Goal: Task Accomplishment & Management: Manage account settings

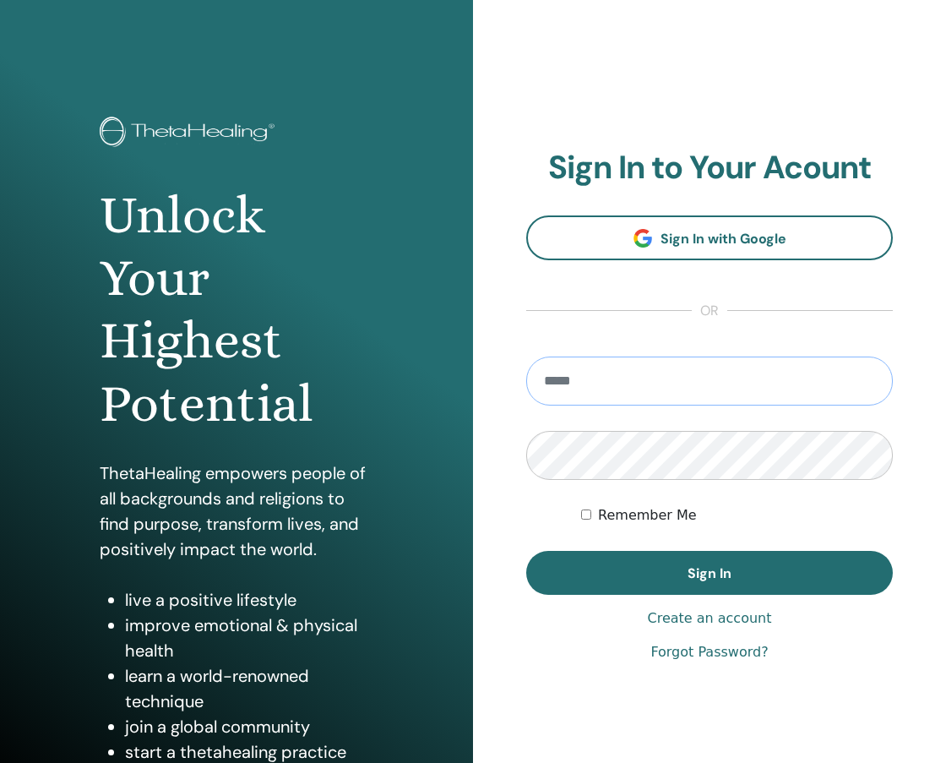
type input "**********"
click at [710, 573] on button "Sign In" at bounding box center [709, 573] width 367 height 44
click at [596, 426] on form "**********" at bounding box center [709, 475] width 367 height 238
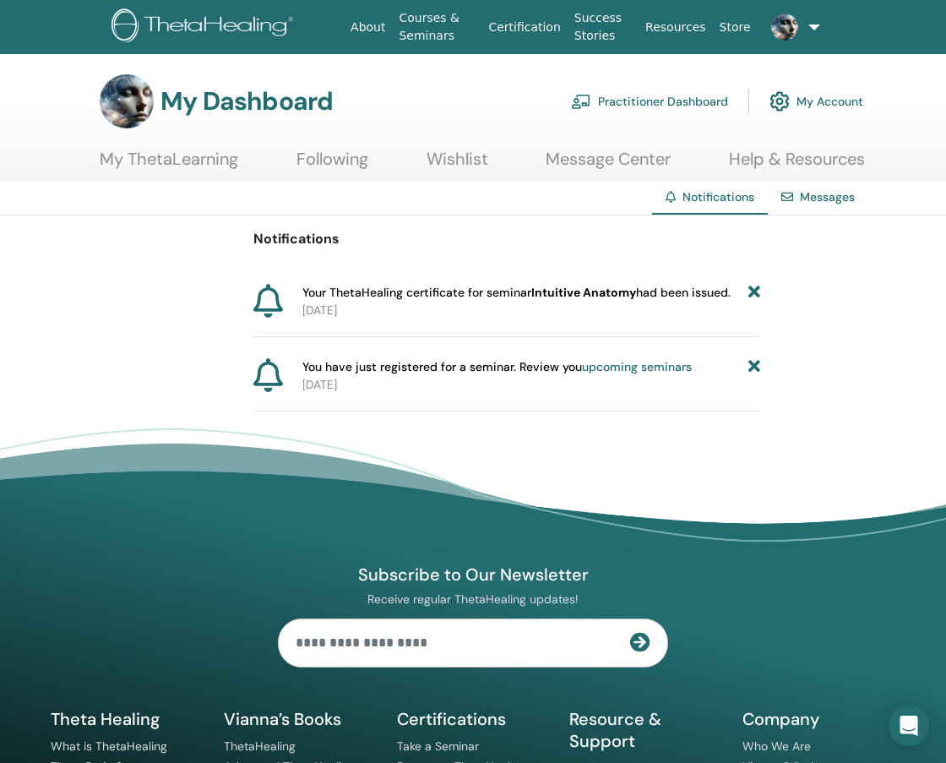
click at [438, 294] on span "Your ThetaHealing certificate for seminar Intuitive Anatomy had been issued." at bounding box center [516, 293] width 428 height 18
click at [293, 303] on div at bounding box center [274, 301] width 42 height 35
click at [755, 289] on icon at bounding box center [754, 293] width 12 height 18
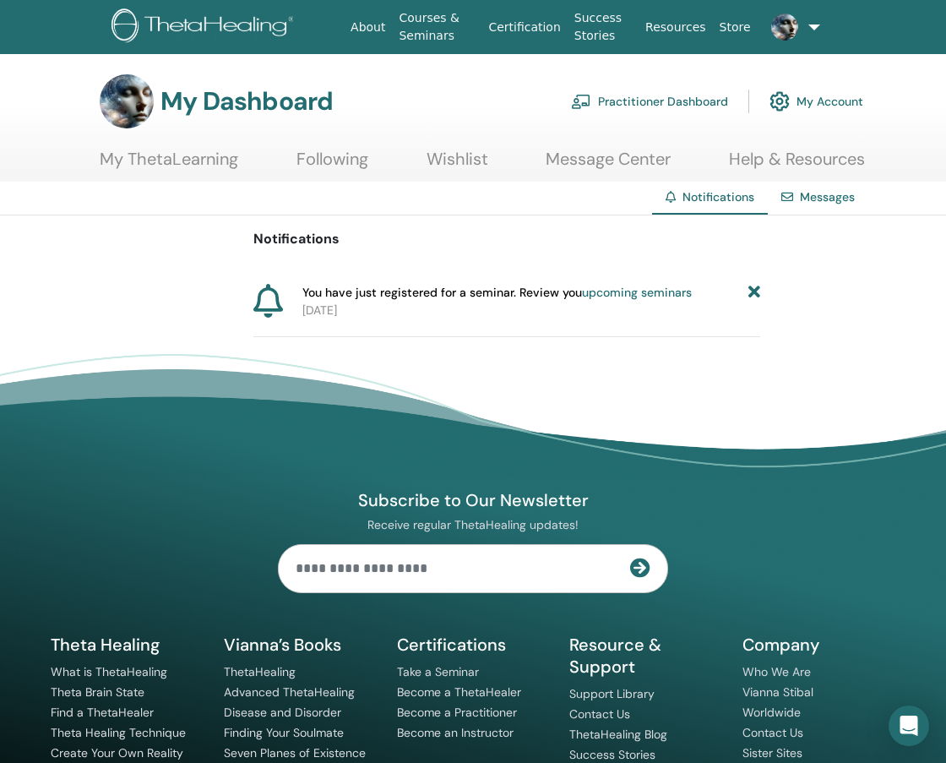
click at [755, 289] on icon at bounding box center [754, 293] width 12 height 18
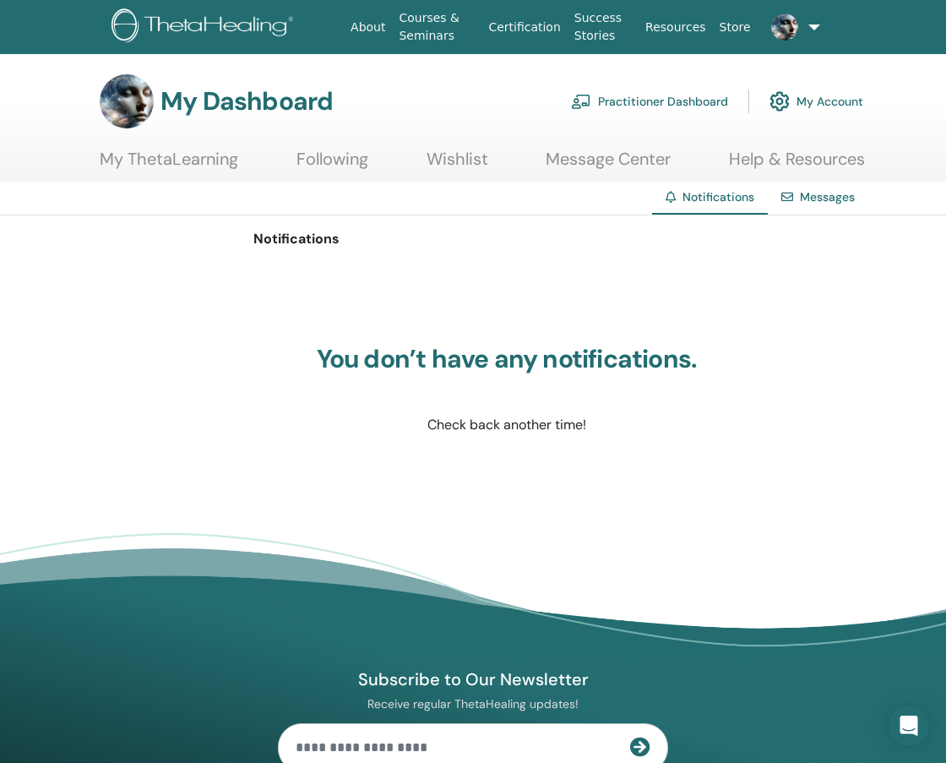
click at [331, 159] on link "Following" at bounding box center [332, 165] width 72 height 33
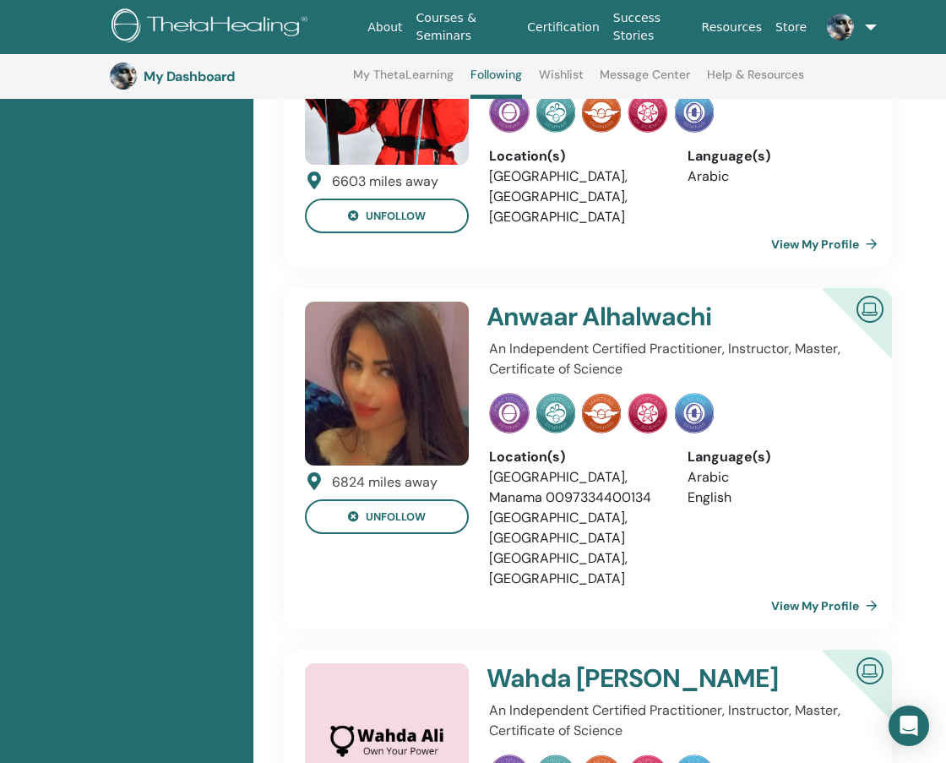
scroll to position [949, 0]
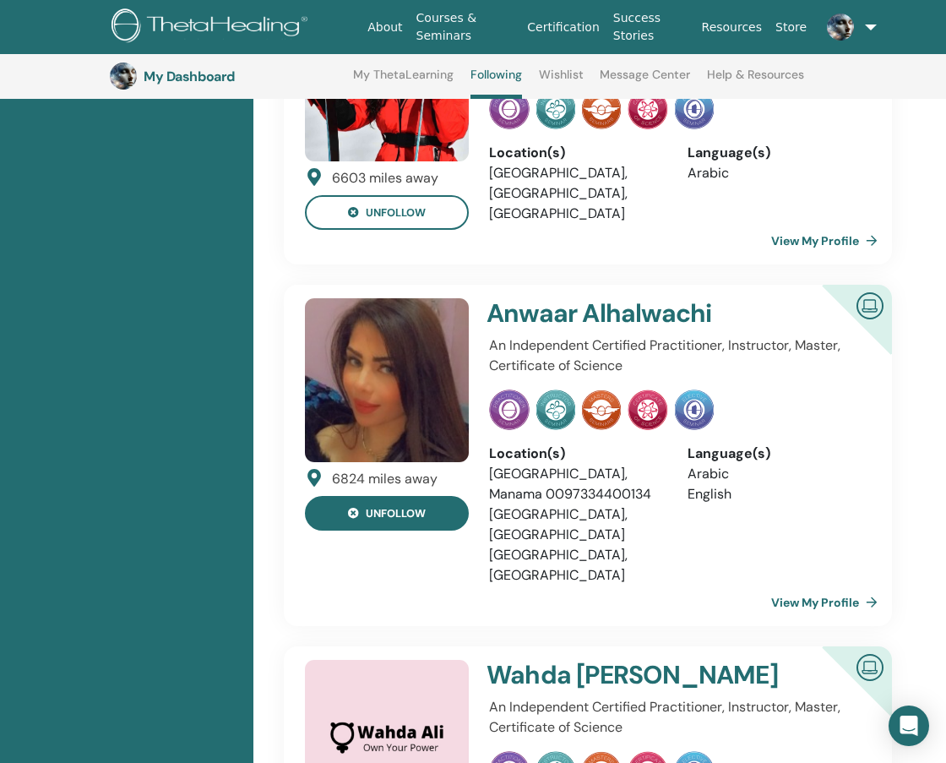
click at [404, 496] on button "unfollow" at bounding box center [387, 513] width 164 height 35
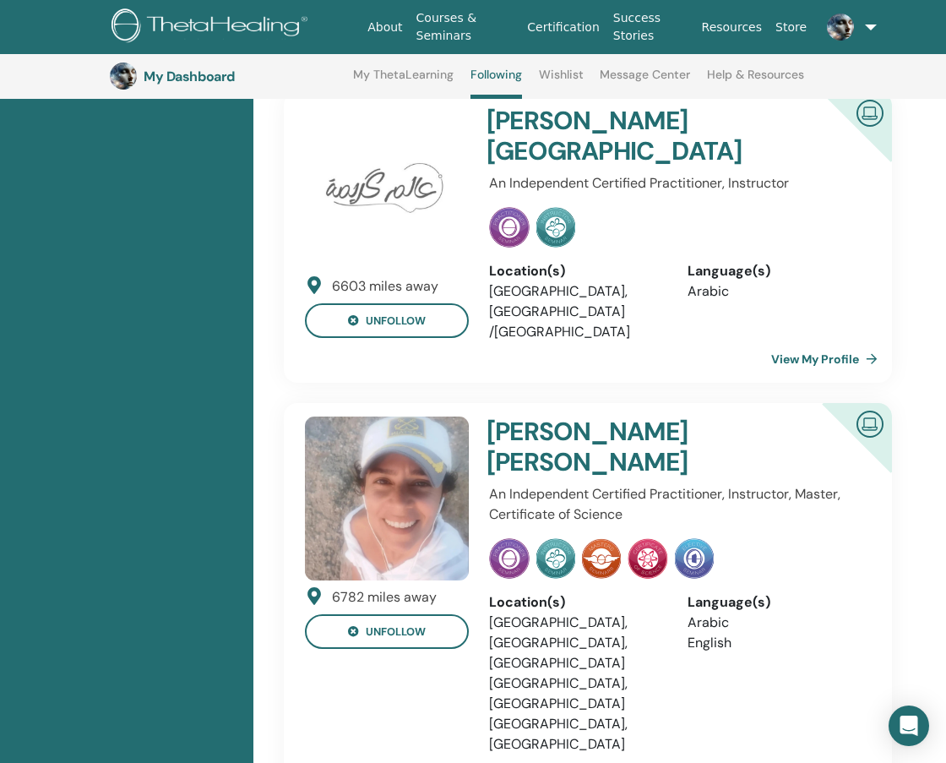
scroll to position [2592, 0]
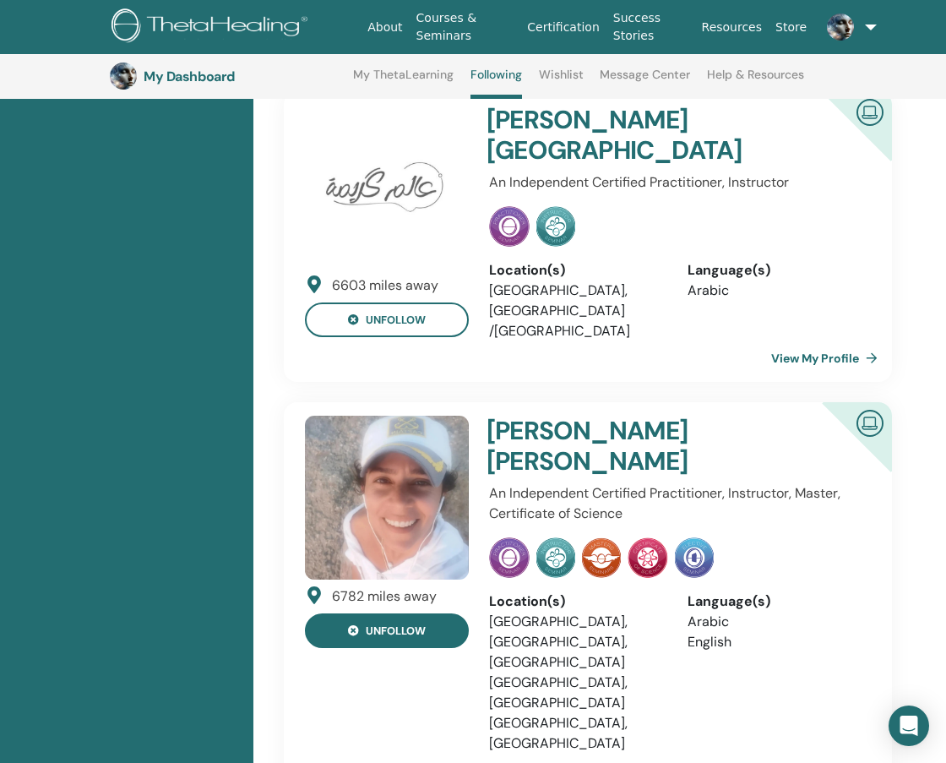
click at [403, 613] on button "unfollow" at bounding box center [387, 630] width 164 height 35
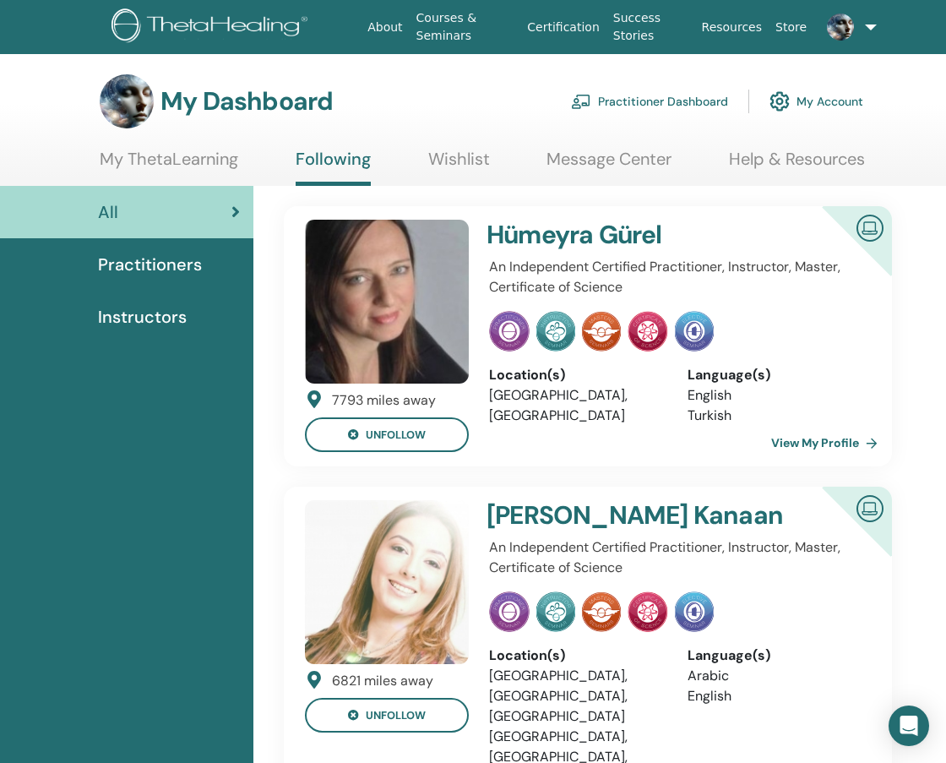
scroll to position [0, 0]
click at [799, 105] on link "My Account" at bounding box center [817, 101] width 94 height 37
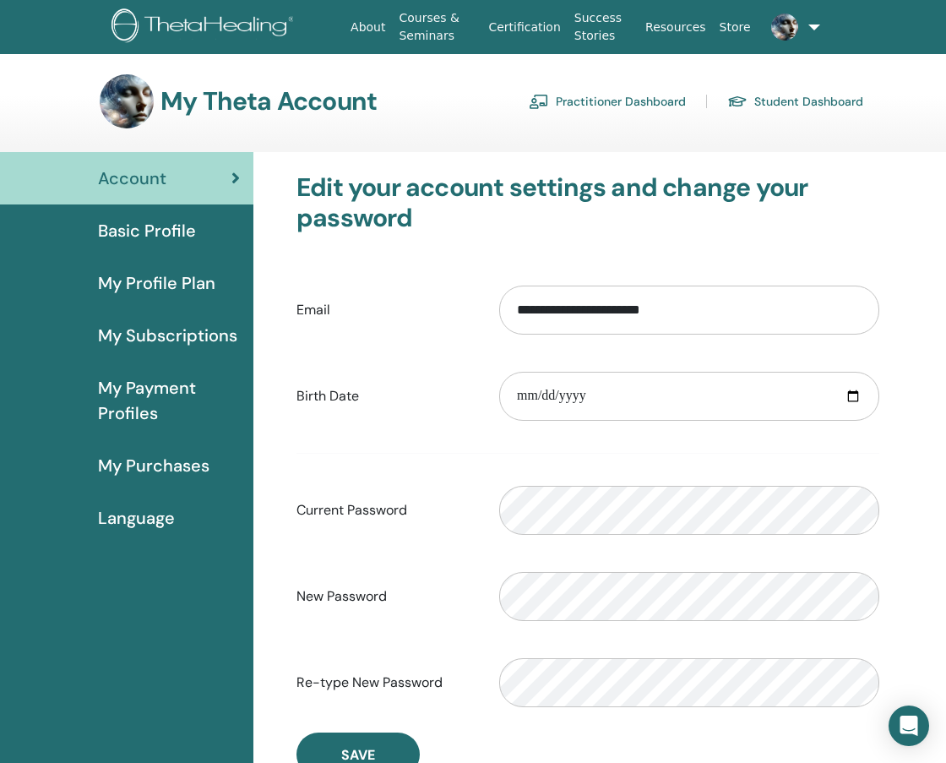
click at [135, 284] on span "My Profile Plan" at bounding box center [156, 282] width 117 height 25
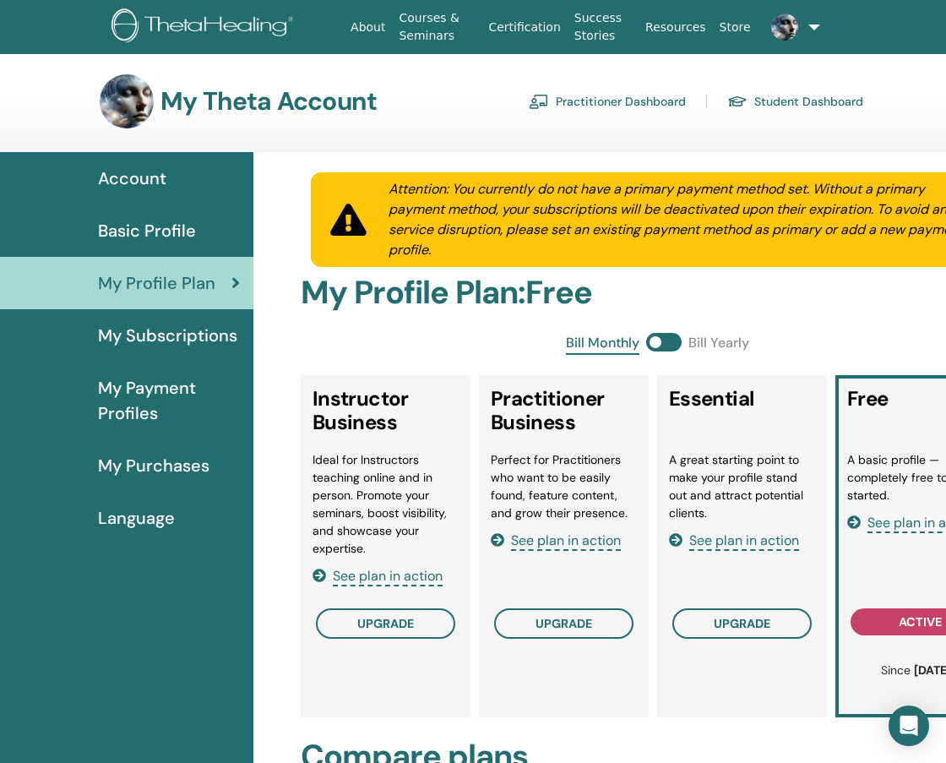
click at [143, 338] on span "My Subscriptions" at bounding box center [167, 335] width 139 height 25
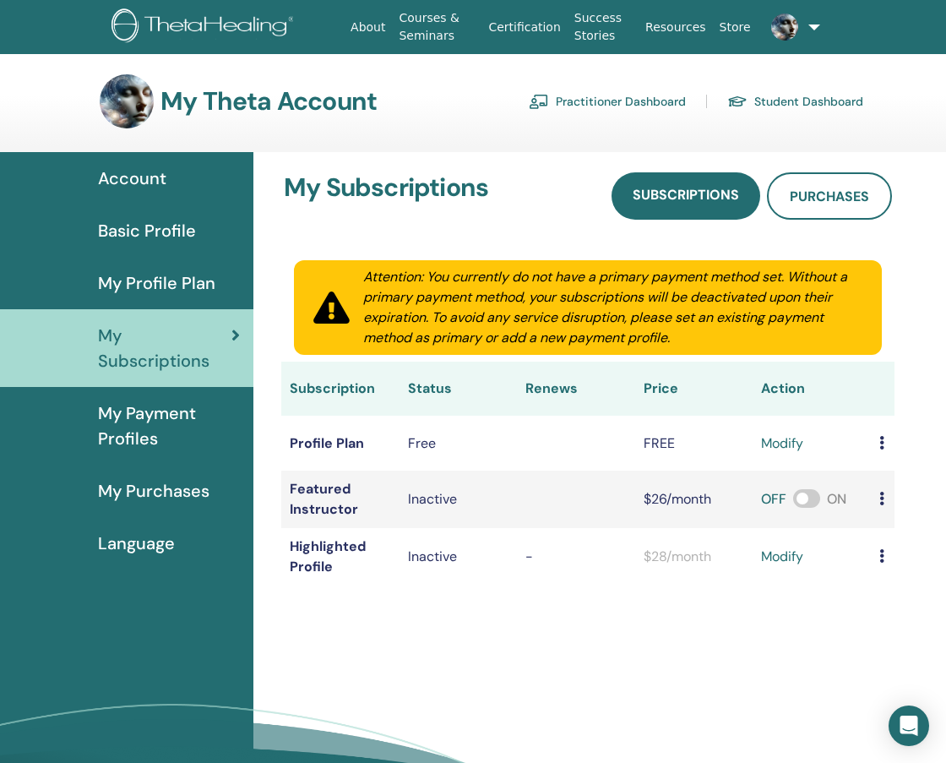
click at [145, 446] on span "My Payment Profiles" at bounding box center [169, 425] width 142 height 51
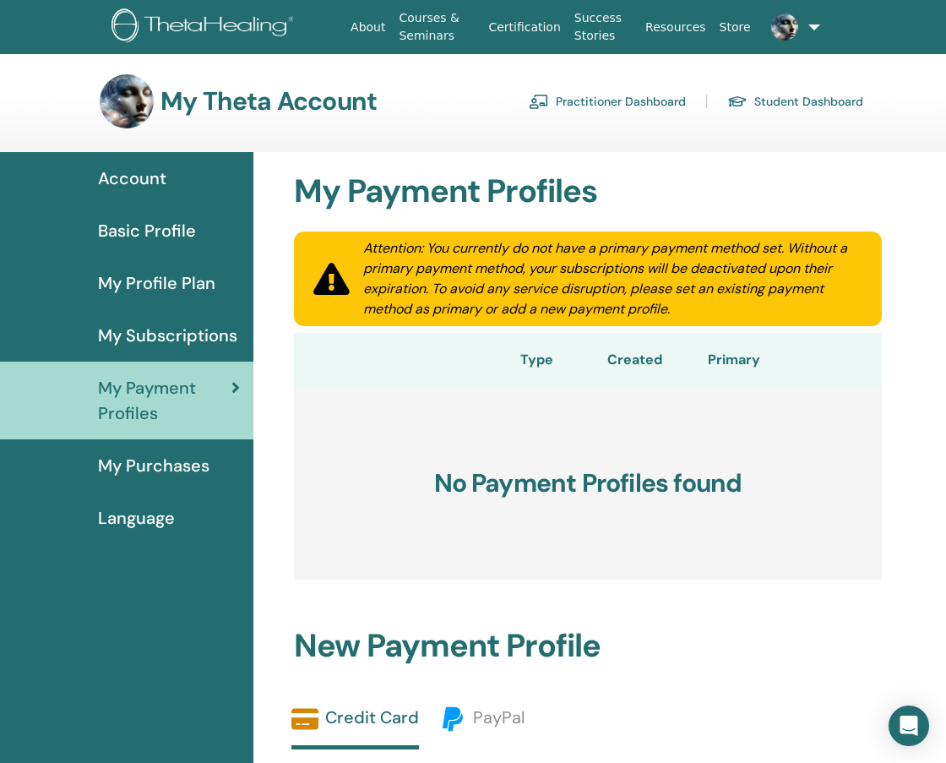
click at [160, 467] on span "My Purchases" at bounding box center [153, 465] width 111 height 25
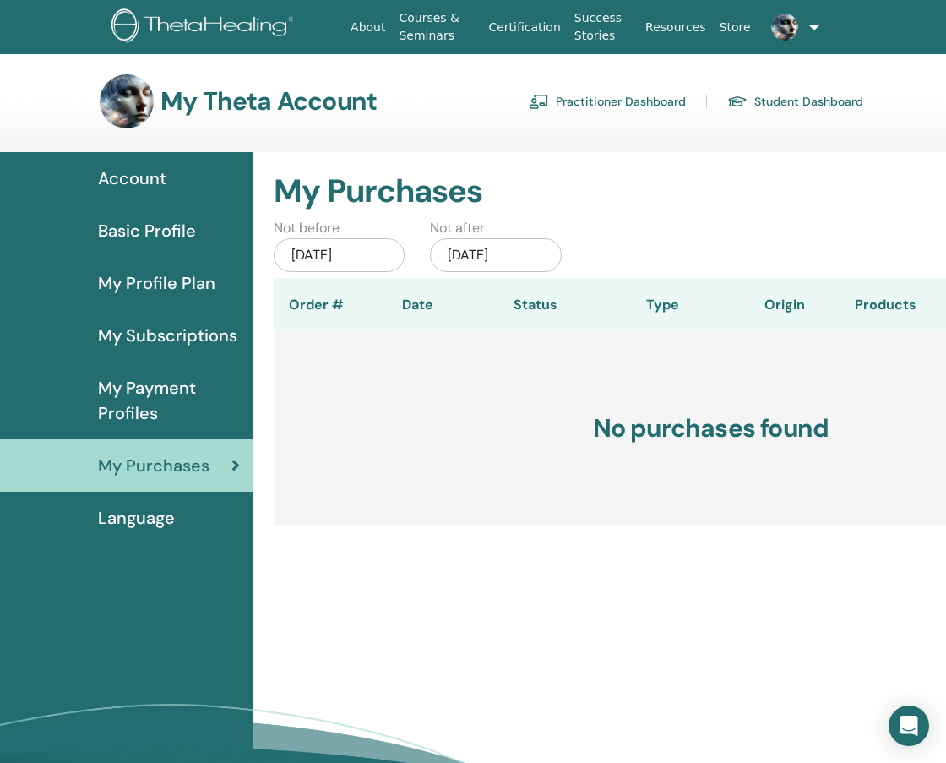
click at [564, 101] on link "Practitioner Dashboard" at bounding box center [607, 101] width 157 height 27
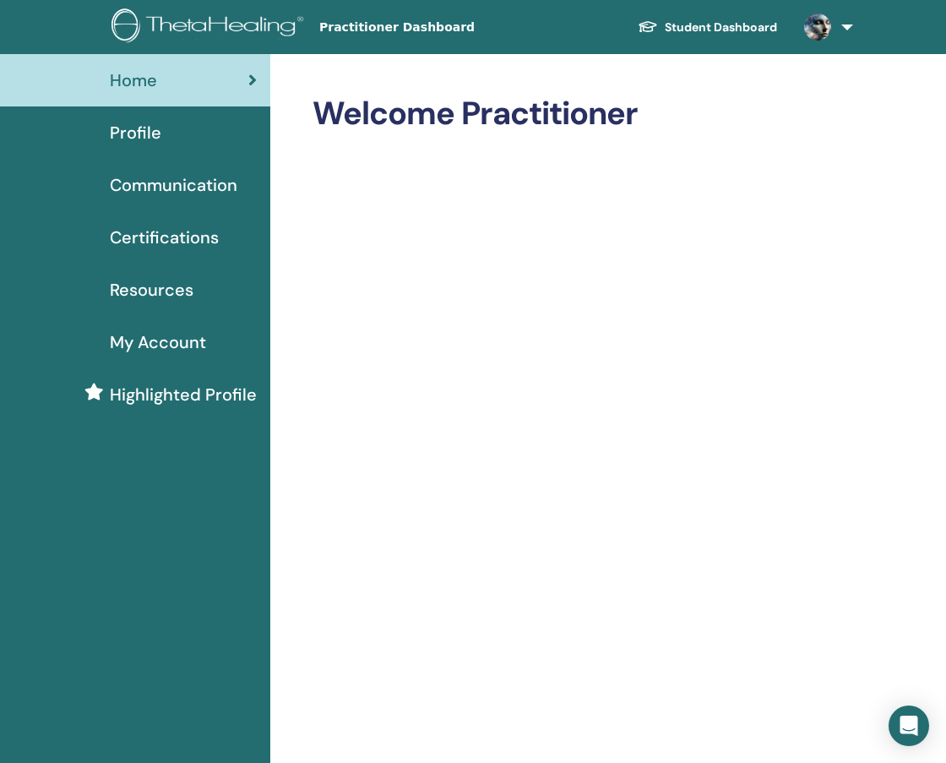
click at [182, 235] on span "Certifications" at bounding box center [164, 237] width 109 height 25
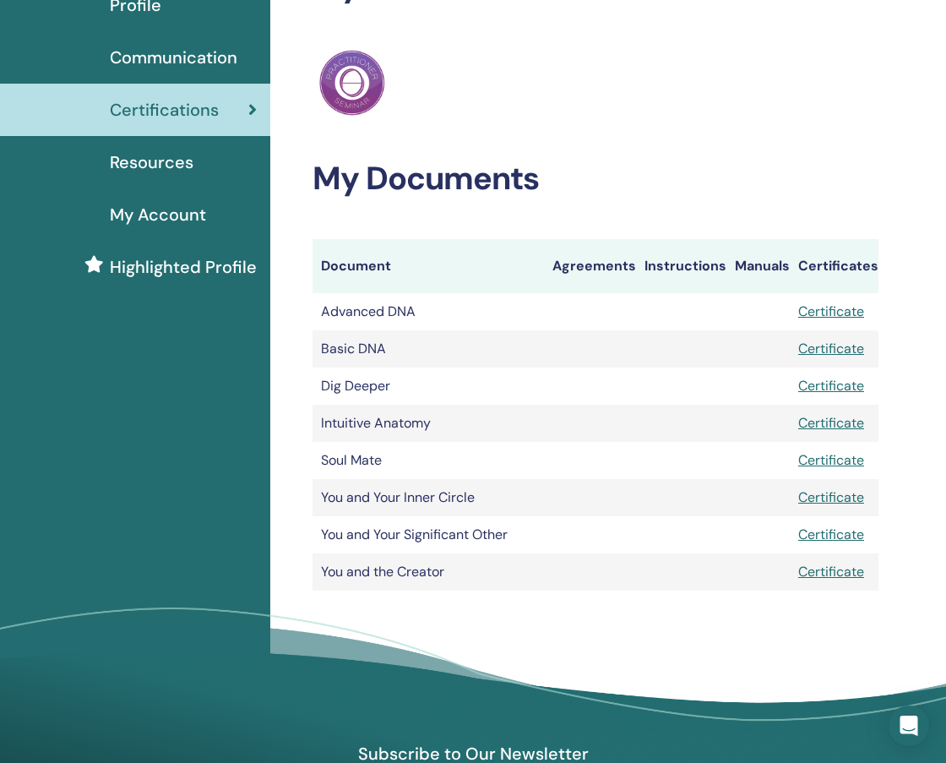
scroll to position [152, 0]
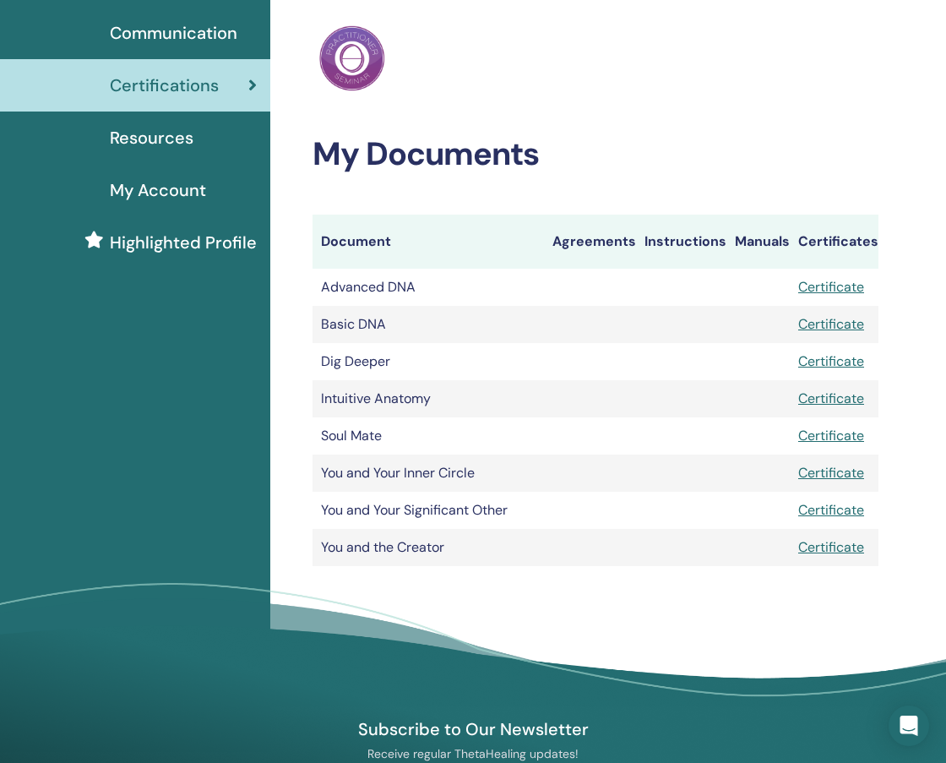
click at [849, 397] on link "Certificate" at bounding box center [831, 398] width 66 height 18
